Goal: Find specific page/section: Find specific page/section

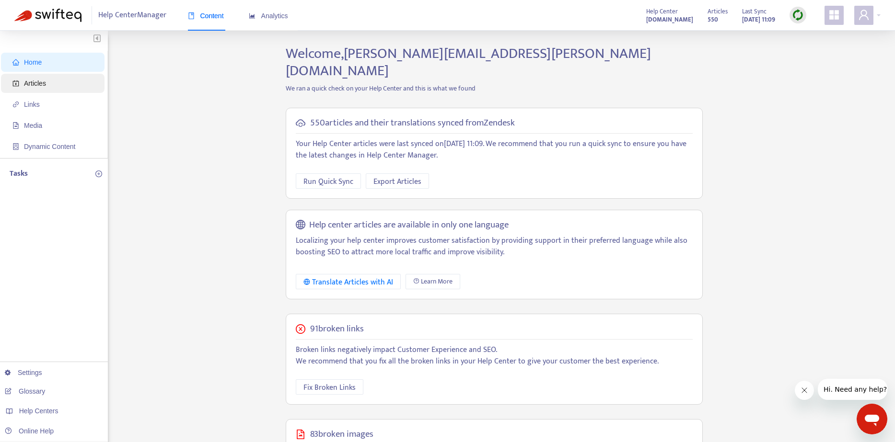
click at [31, 88] on span "Articles" at bounding box center [54, 83] width 84 height 19
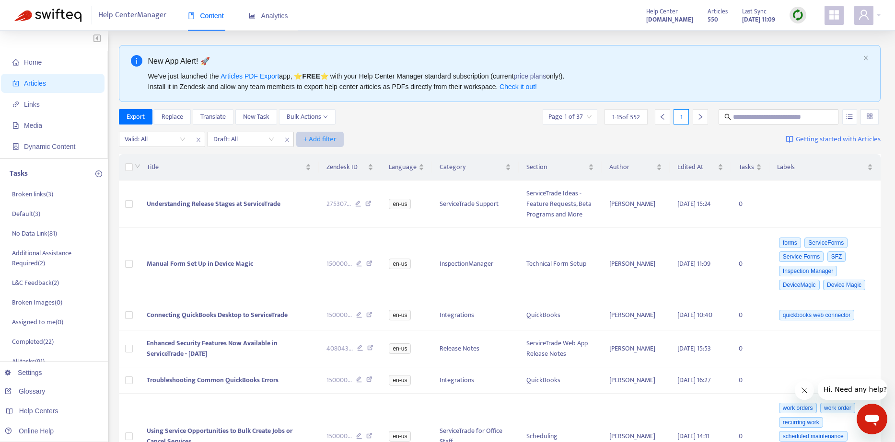
click at [323, 136] on span "+ Add filter" at bounding box center [319, 139] width 33 height 11
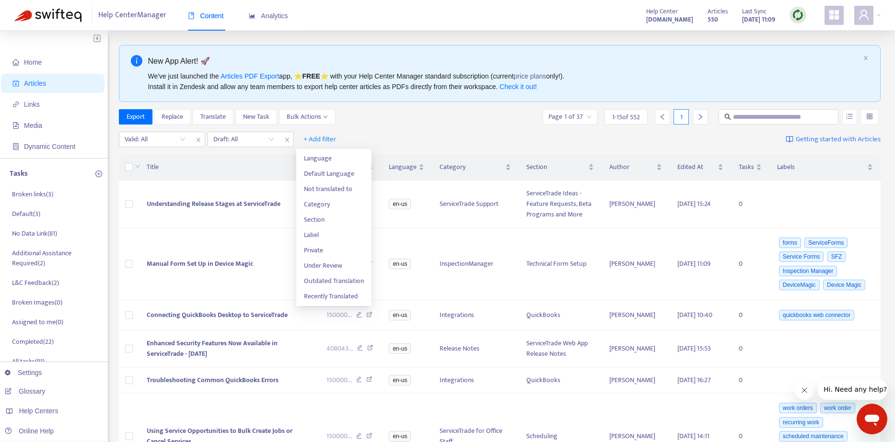
click at [648, 19] on strong "[DOMAIN_NAME]" at bounding box center [669, 19] width 47 height 11
click at [832, 15] on icon "appstore" at bounding box center [834, 15] width 10 height 10
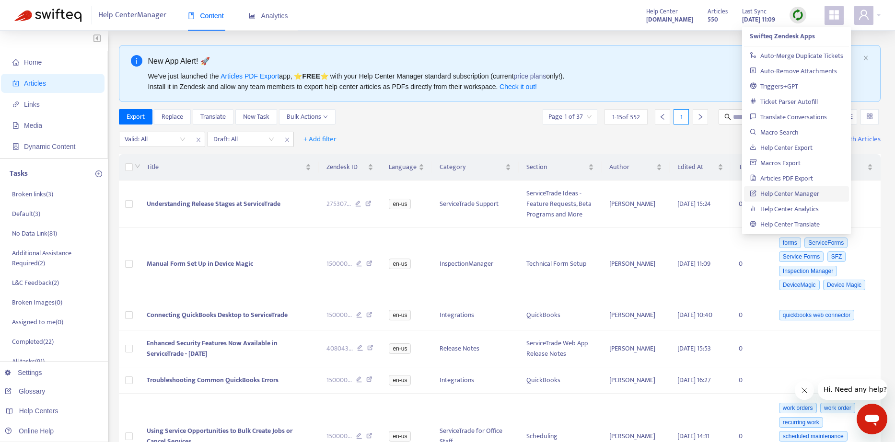
click at [803, 195] on link "Help Center Manager" at bounding box center [783, 193] width 69 height 11
click at [462, 19] on div "Help Center Manager Content Analytics Help Center [DOMAIN_NAME] Articles 550 La…" at bounding box center [447, 15] width 895 height 31
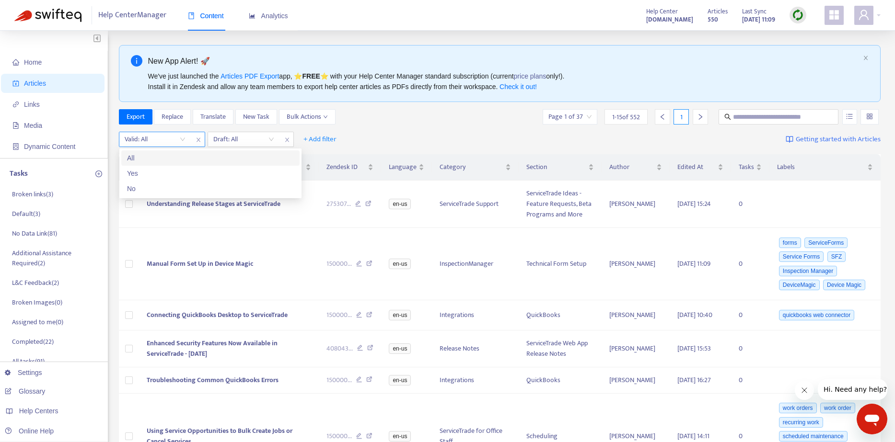
click at [180, 143] on input "search" at bounding box center [155, 139] width 61 height 14
click at [234, 135] on input "search" at bounding box center [243, 139] width 61 height 14
click at [432, 128] on div "Valid: All Draft: All + Add filter Getting started with Articles" at bounding box center [500, 139] width 762 height 23
click at [760, 116] on input "text" at bounding box center [779, 117] width 92 height 11
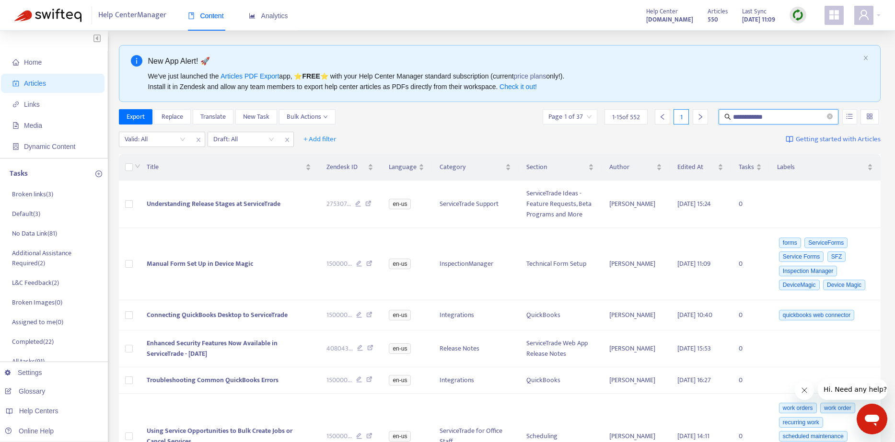
type input "**********"
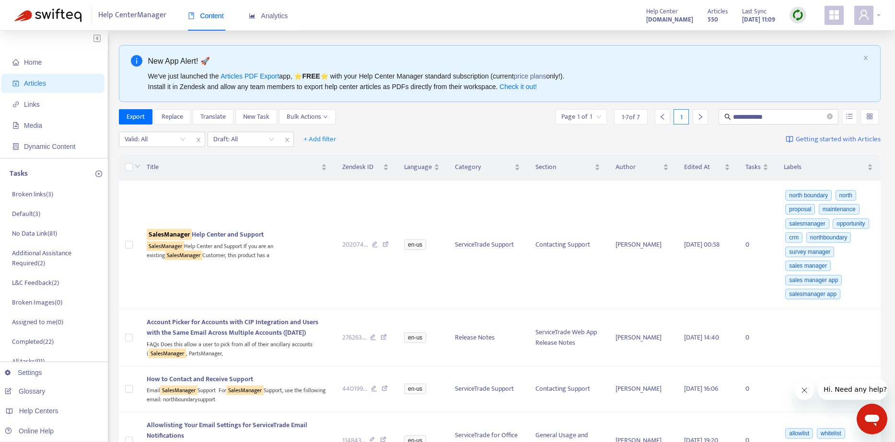
click at [879, 15] on div at bounding box center [867, 15] width 26 height 19
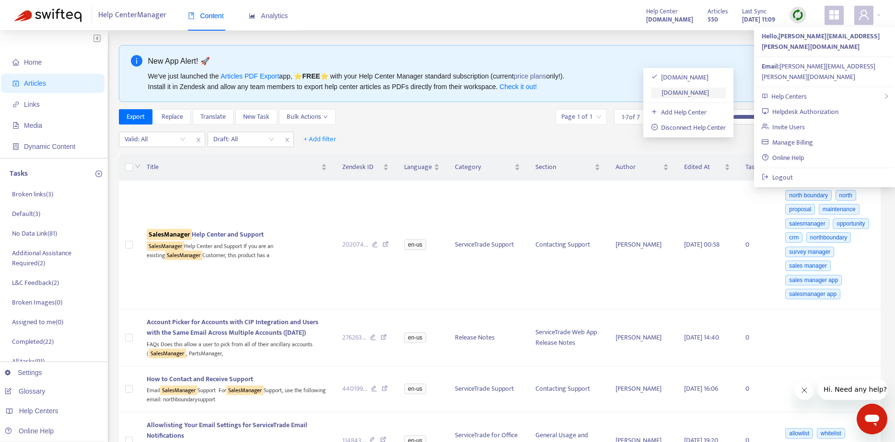
click at [703, 92] on link "[DOMAIN_NAME]" at bounding box center [680, 92] width 58 height 11
